Goal: Task Accomplishment & Management: Use online tool/utility

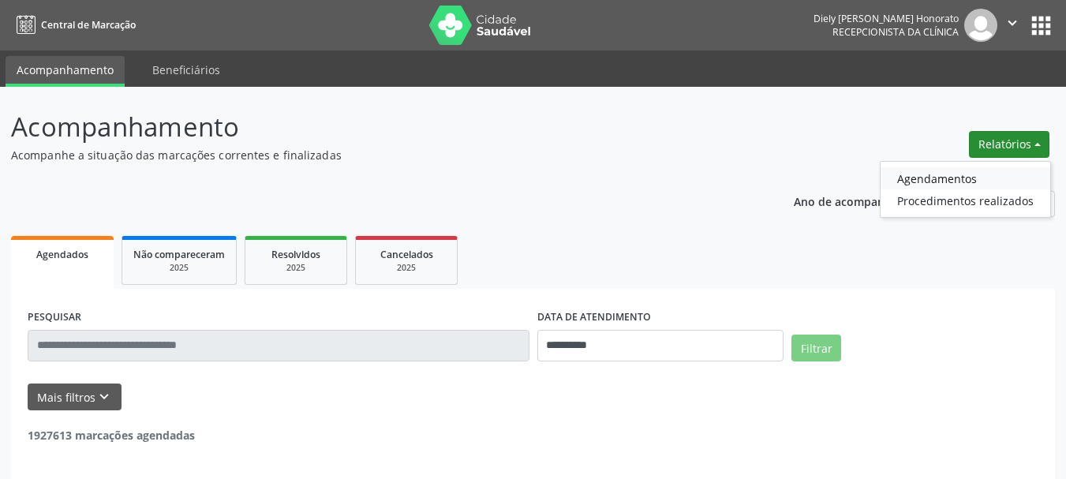
click at [963, 174] on link "Agendamentos" at bounding box center [965, 178] width 170 height 22
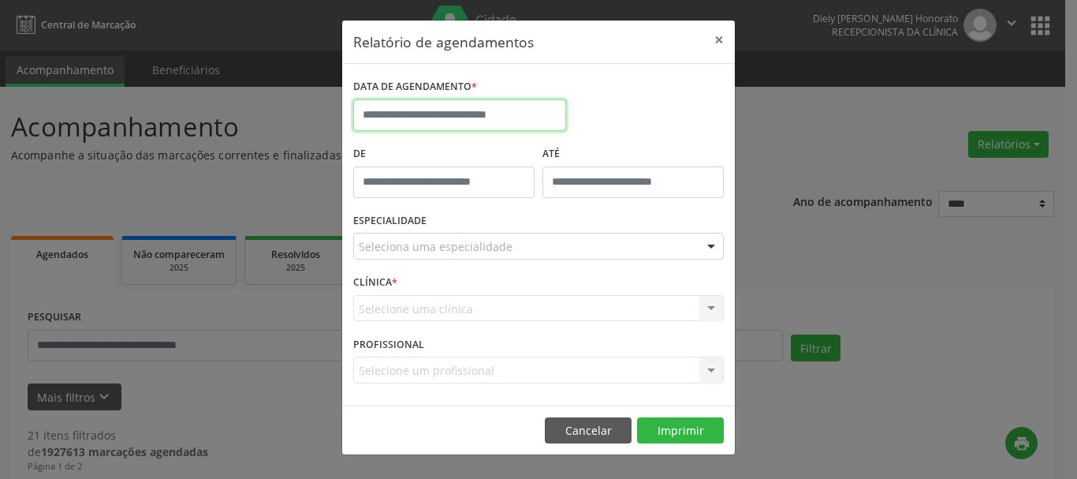
click at [393, 117] on input "text" at bounding box center [459, 115] width 213 height 32
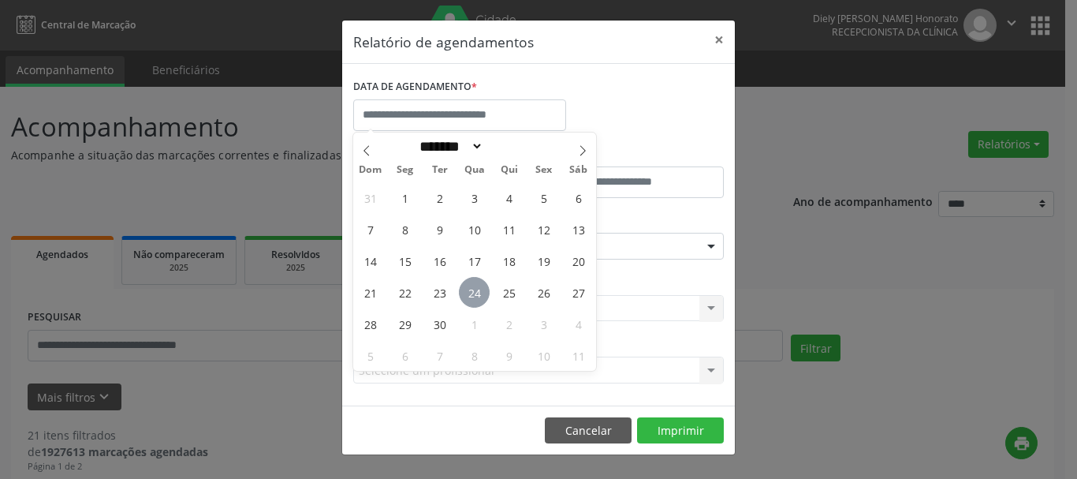
click at [482, 294] on span "24" at bounding box center [474, 292] width 31 height 31
type input "**********"
click at [481, 292] on span "24" at bounding box center [474, 292] width 31 height 31
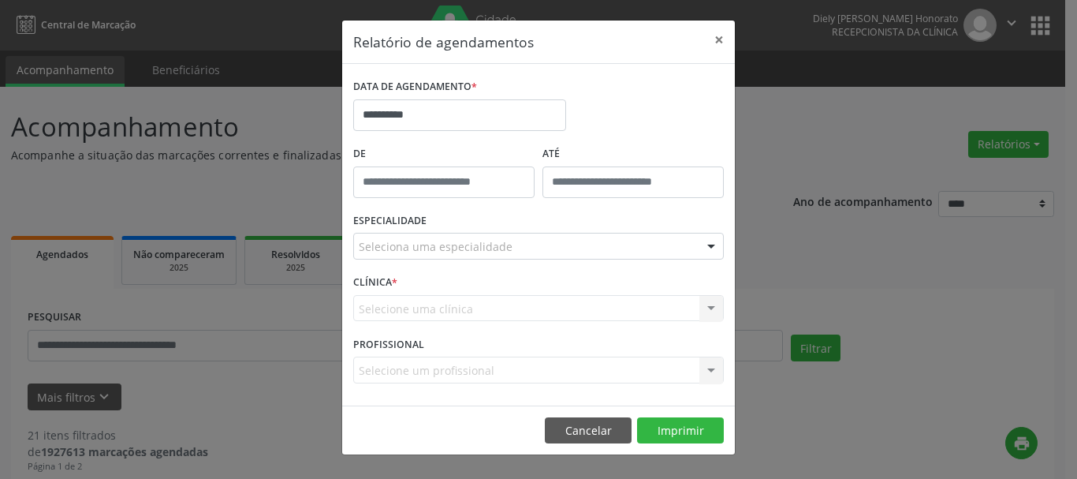
click at [446, 237] on div "Seleciona uma especialidade" at bounding box center [538, 246] width 371 height 27
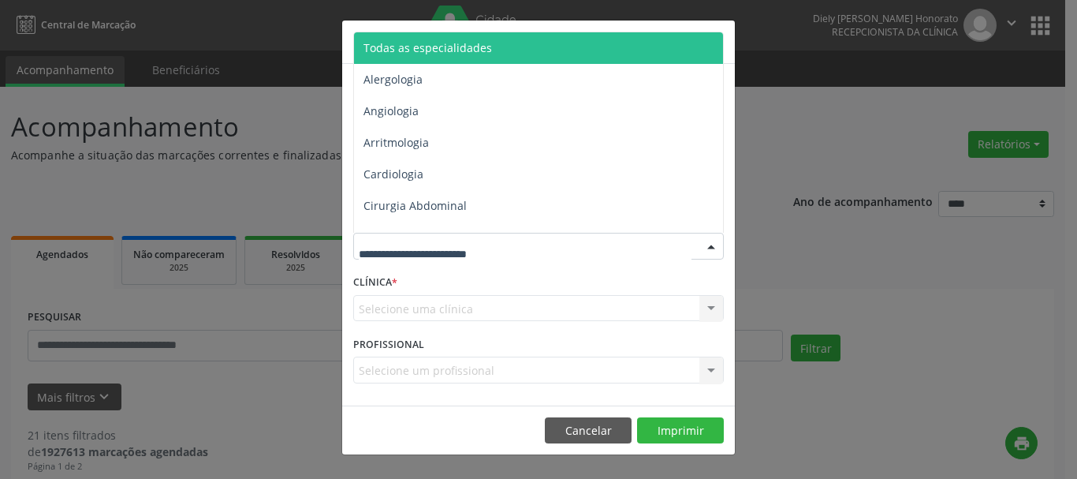
click at [411, 48] on span "Todas as especialidades" at bounding box center [428, 47] width 129 height 15
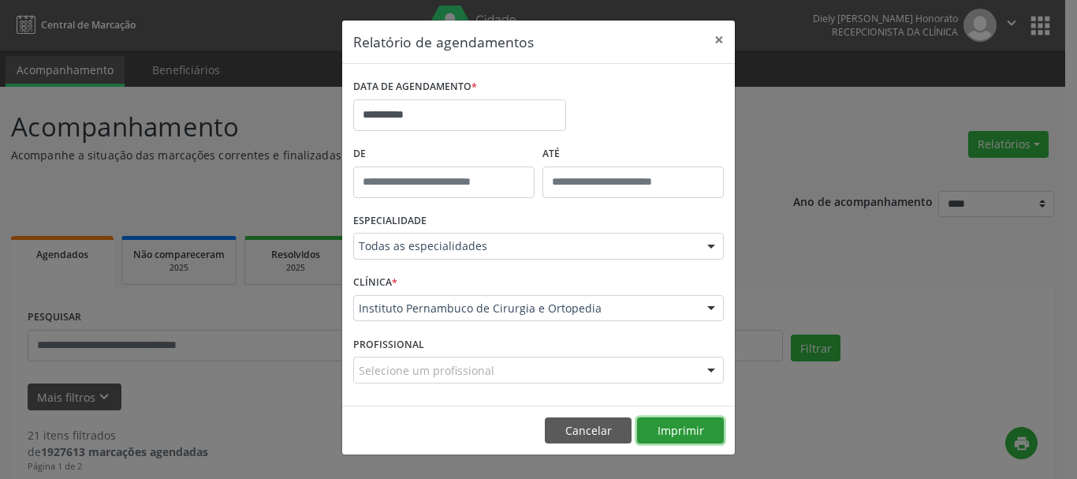
click at [677, 431] on button "Imprimir" at bounding box center [680, 430] width 87 height 27
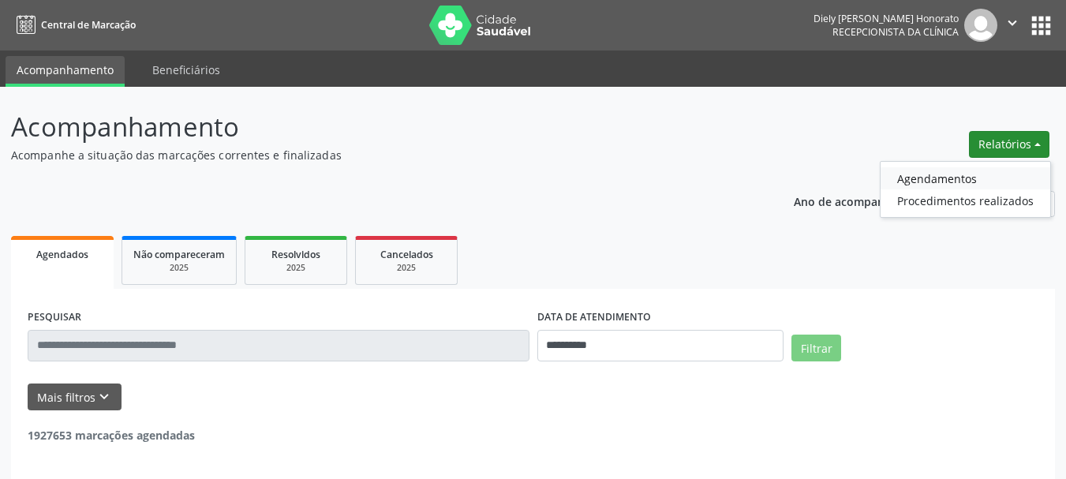
click at [925, 179] on link "Agendamentos" at bounding box center [965, 178] width 170 height 22
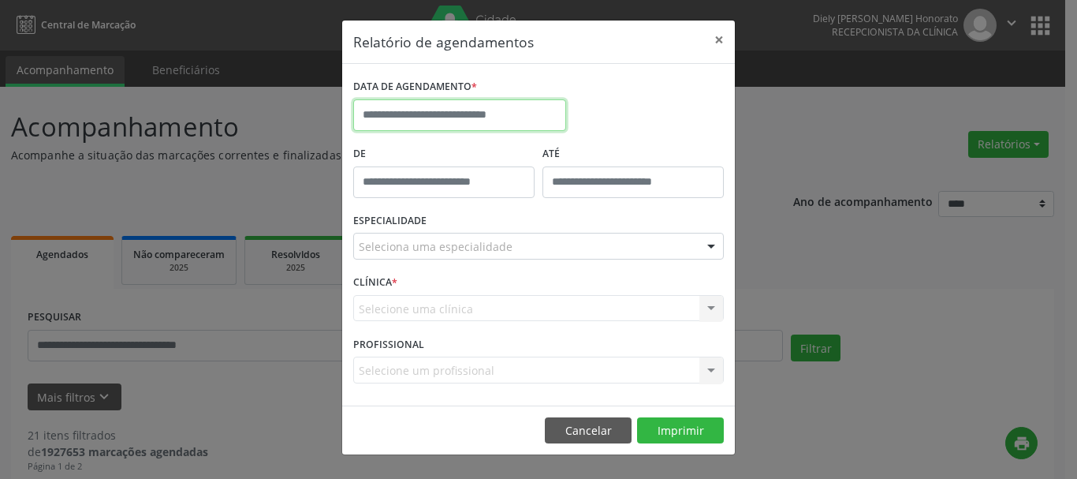
click at [465, 115] on input "text" at bounding box center [459, 115] width 213 height 32
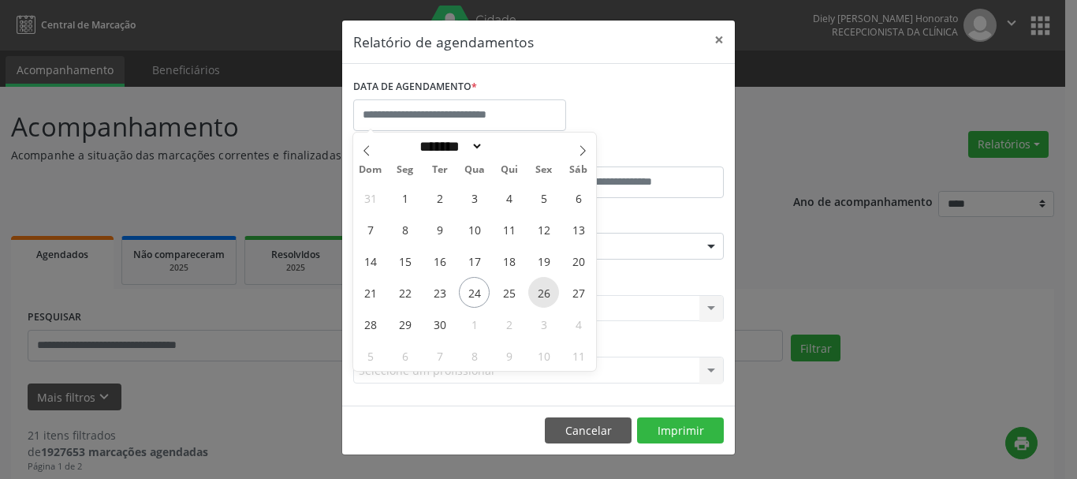
click at [553, 301] on span "26" at bounding box center [543, 292] width 31 height 31
type input "**********"
click at [549, 299] on span "26" at bounding box center [543, 292] width 31 height 31
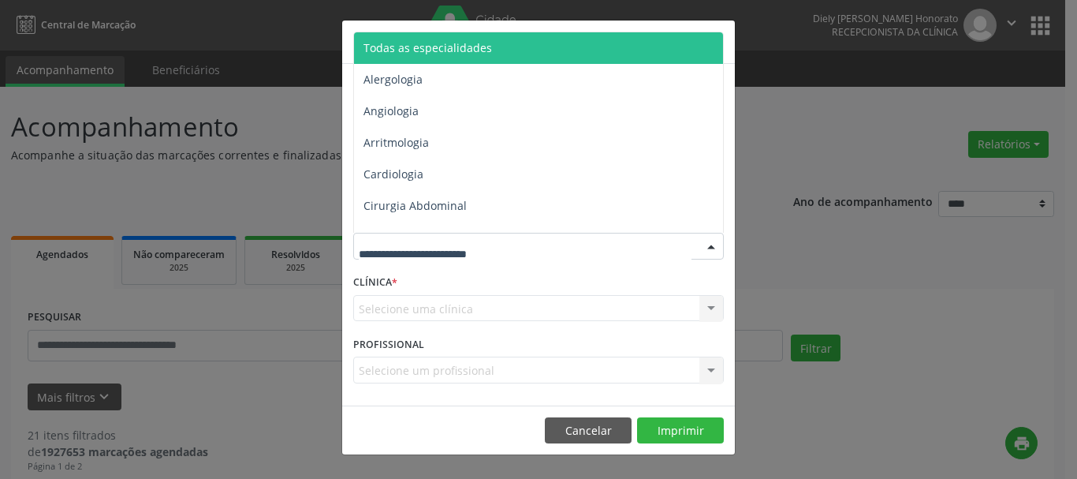
click at [435, 45] on span "Todas as especialidades" at bounding box center [428, 47] width 129 height 15
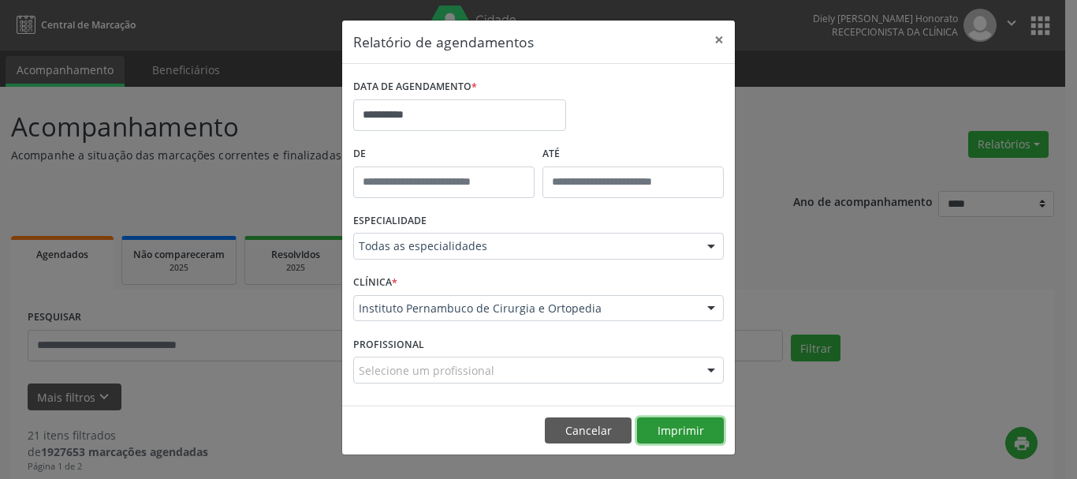
click at [681, 424] on button "Imprimir" at bounding box center [680, 430] width 87 height 27
